Goal: Task Accomplishment & Management: Use online tool/utility

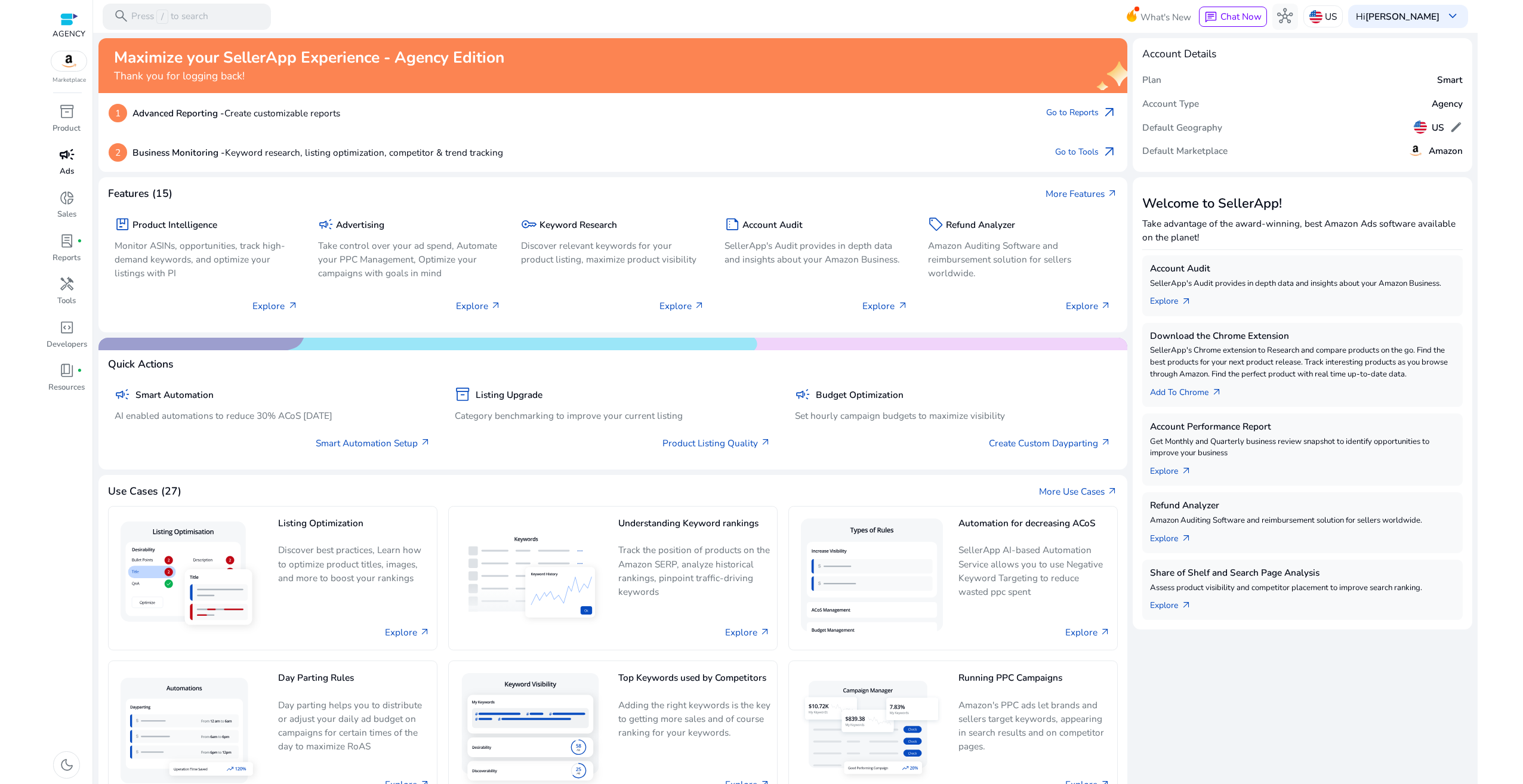
click at [72, 169] on p "Ads" at bounding box center [66, 171] width 14 height 12
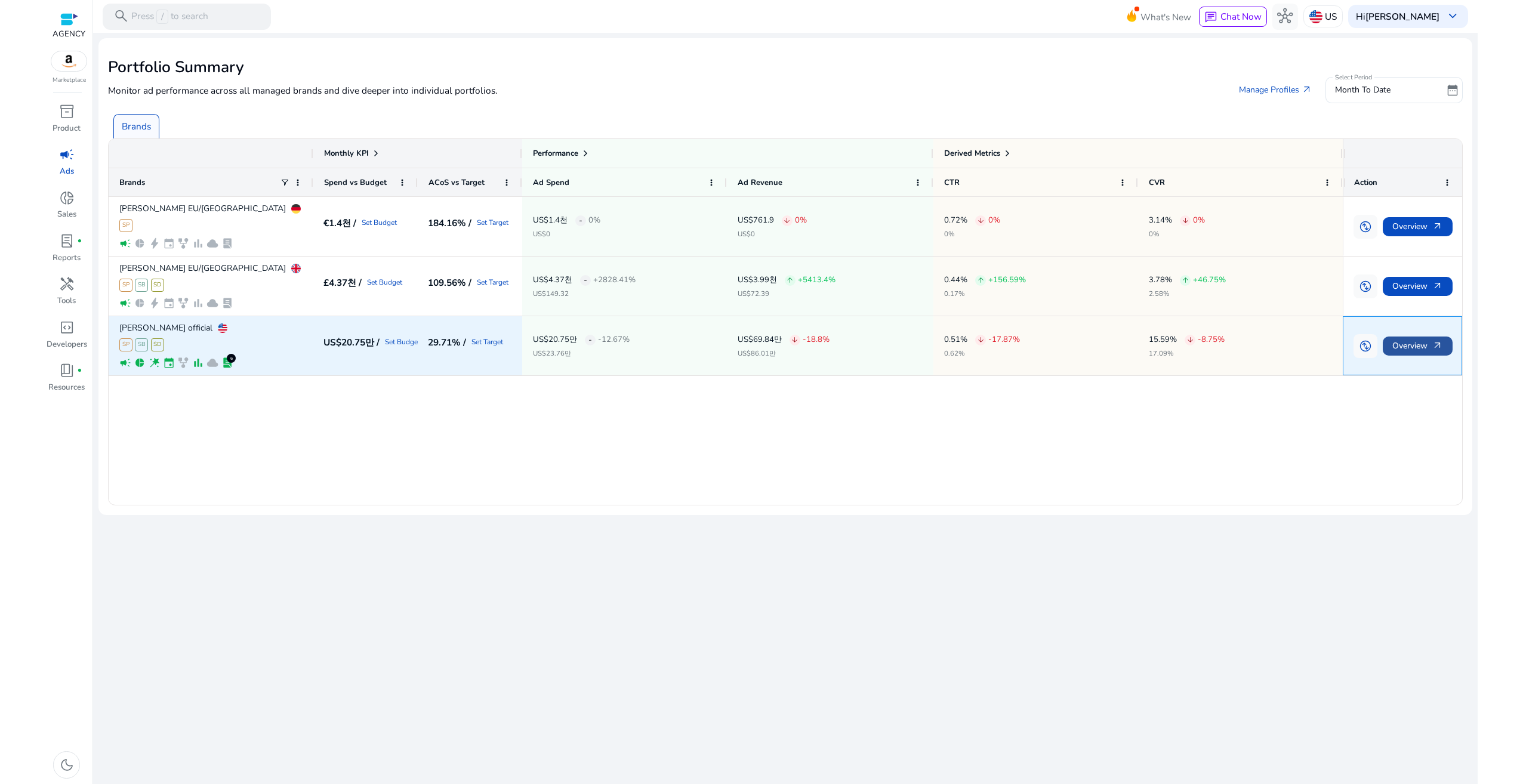
click at [1433, 351] on span "arrow_outward" at bounding box center [1437, 346] width 11 height 11
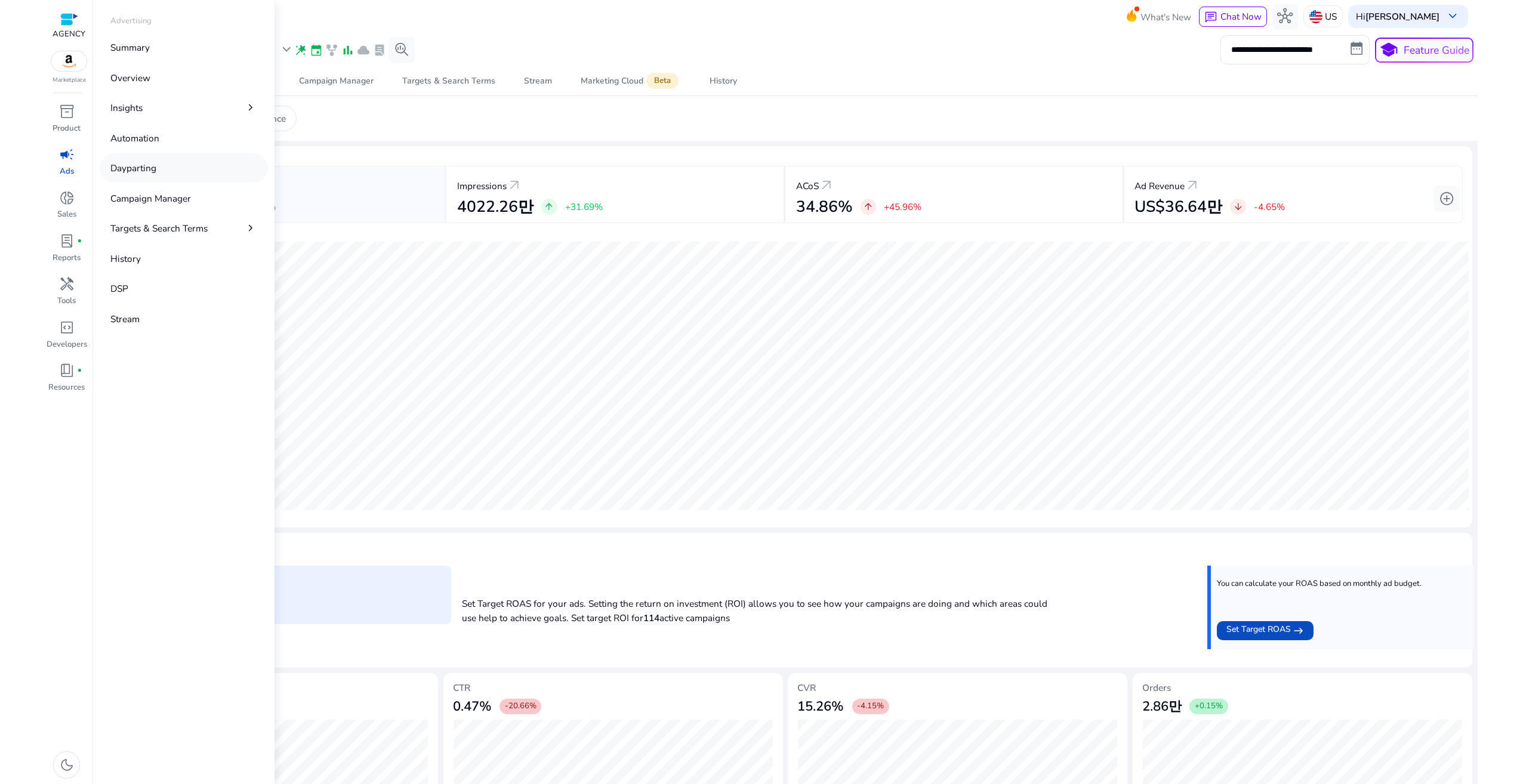
click at [140, 163] on p "Dayparting" at bounding box center [134, 168] width 46 height 14
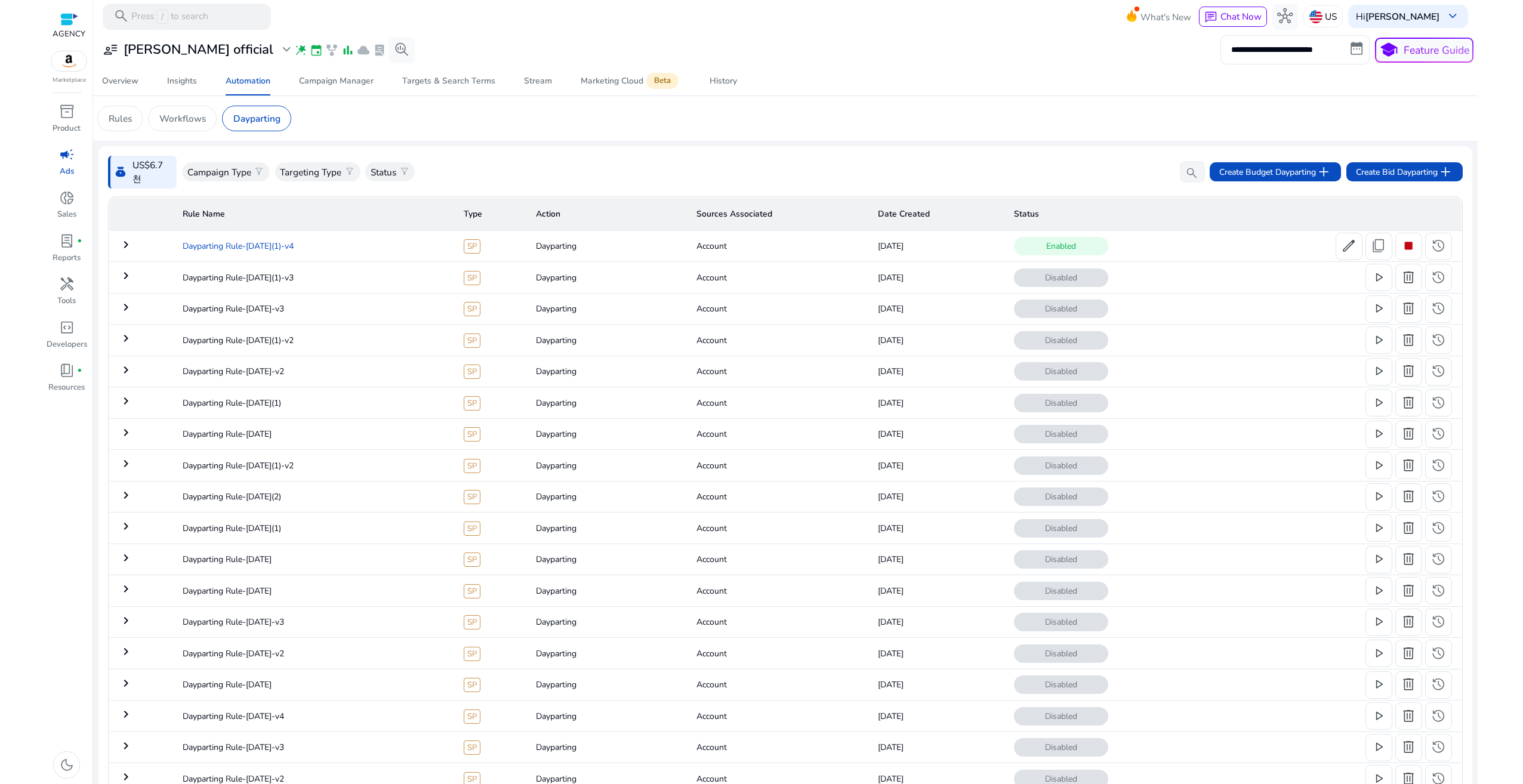
click at [270, 247] on td "Dayparting Rule-[DATE](1)-v4" at bounding box center [314, 245] width 281 height 31
